Goal: Task Accomplishment & Management: Manage account settings

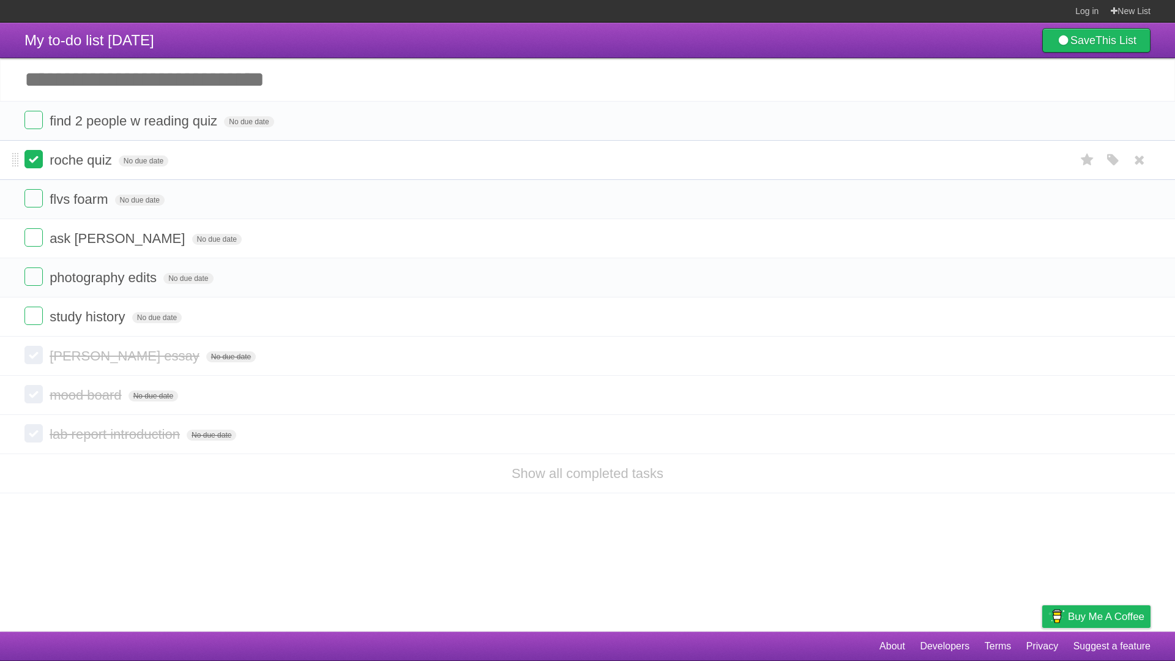
click at [27, 159] on label at bounding box center [33, 159] width 18 height 18
click at [31, 201] on label at bounding box center [33, 198] width 18 height 18
click at [34, 237] on label at bounding box center [33, 237] width 18 height 18
click at [37, 279] on label at bounding box center [33, 276] width 18 height 18
click at [34, 313] on li "study history No due date White Red Blue Green Purple Orange" at bounding box center [587, 317] width 1175 height 40
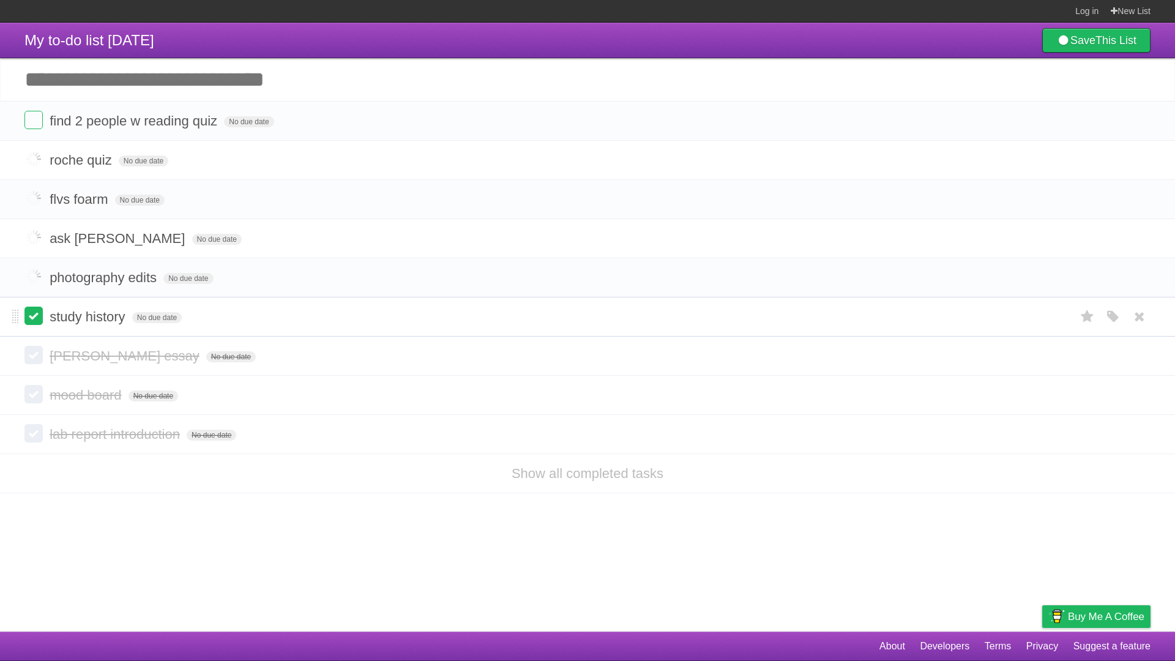
click at [37, 314] on label at bounding box center [33, 316] width 18 height 18
